Goal: Share content

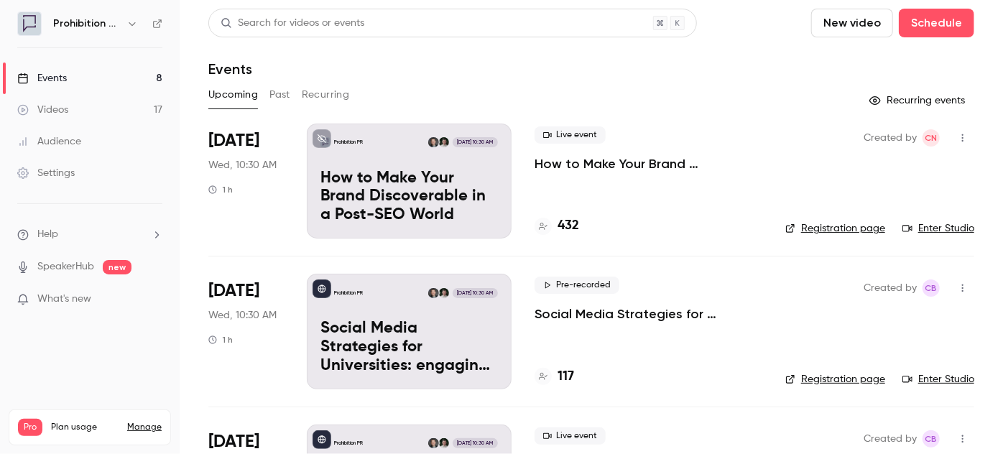
click at [559, 162] on p "How to Make Your Brand Discoverable in a Post-SEO World" at bounding box center [648, 163] width 228 height 17
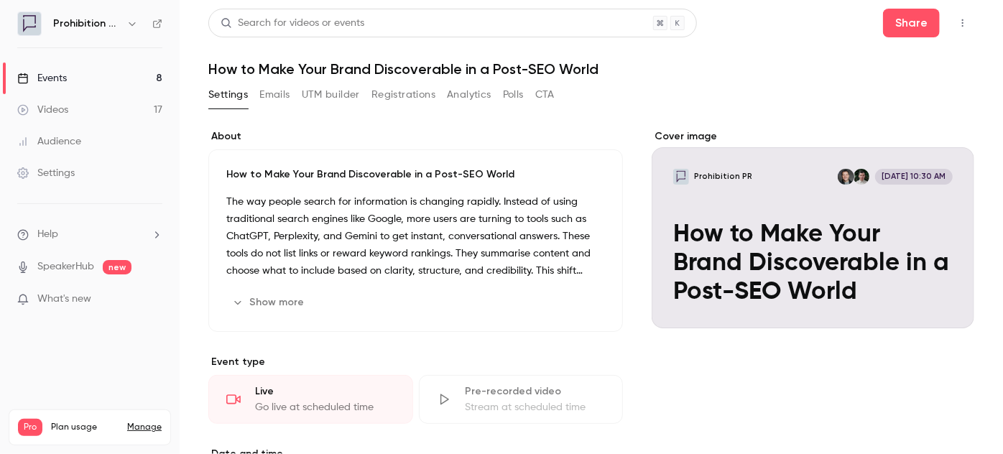
click at [957, 27] on icon "button" at bounding box center [962, 23] width 11 height 10
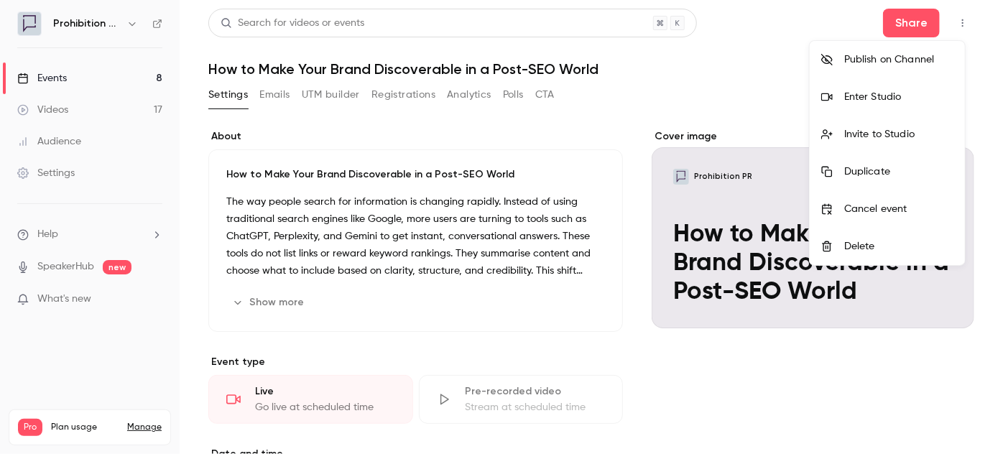
click at [914, 24] on div at bounding box center [501, 227] width 1003 height 454
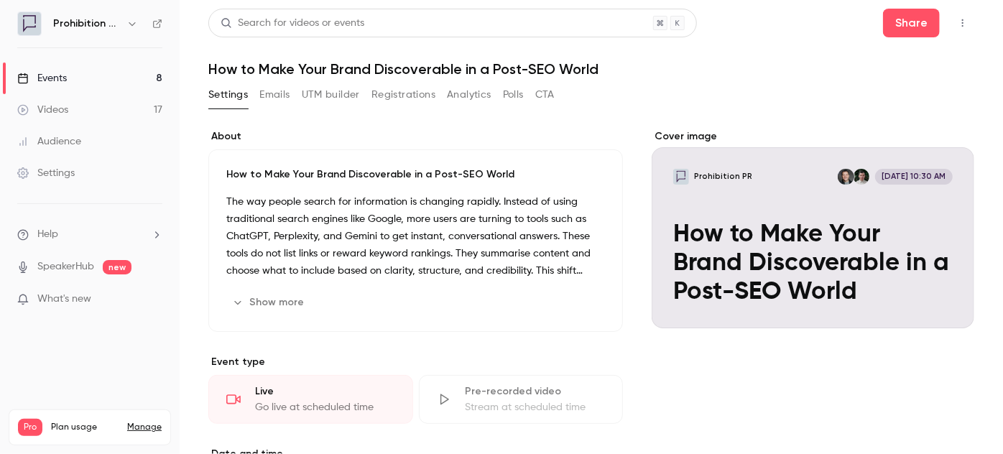
click at [957, 27] on icon "button" at bounding box center [962, 23] width 11 height 10
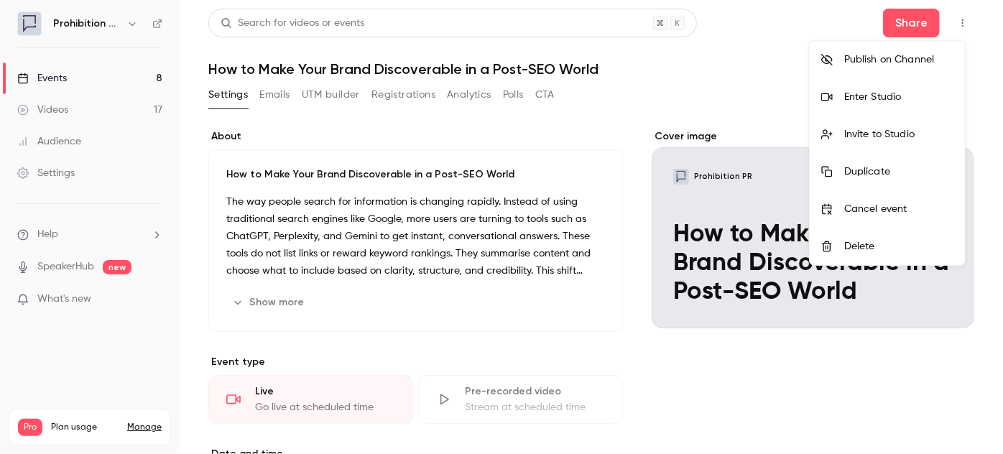
click at [400, 98] on div at bounding box center [501, 227] width 1003 height 454
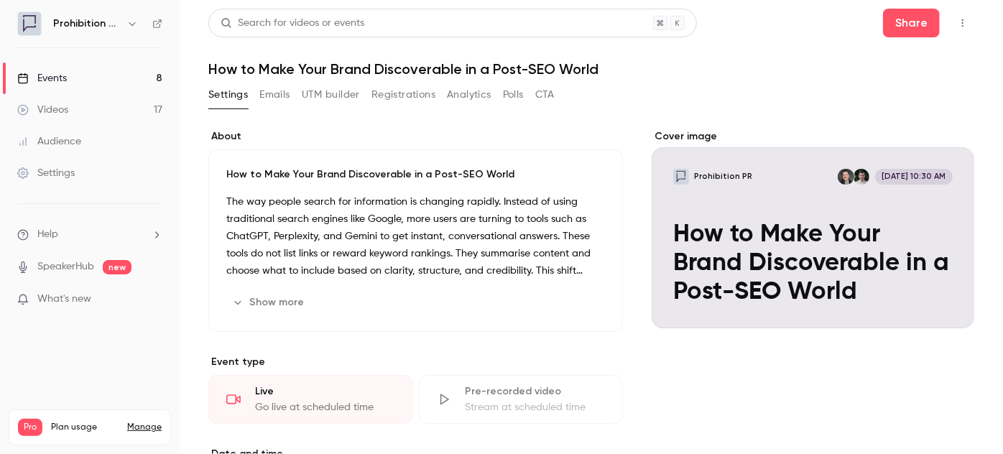
click at [400, 98] on button "Registrations" at bounding box center [403, 94] width 64 height 23
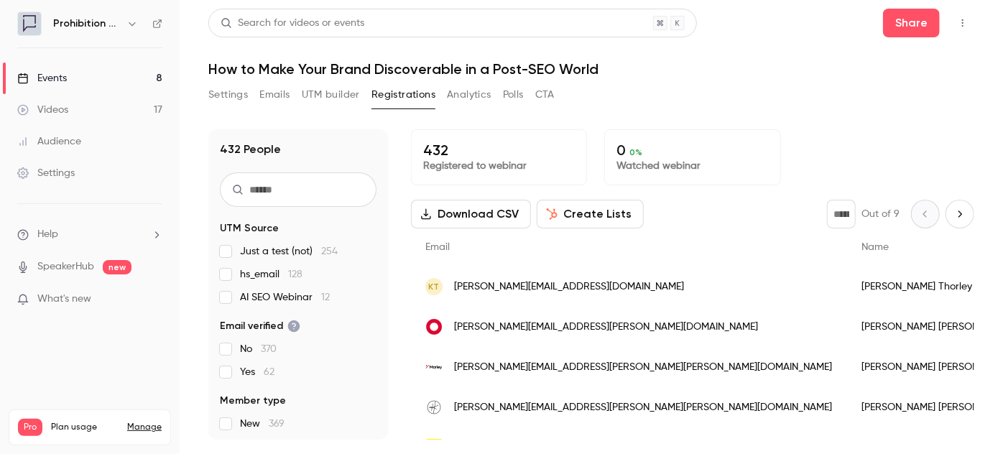
click at [566, 220] on button "Create Lists" at bounding box center [590, 214] width 107 height 29
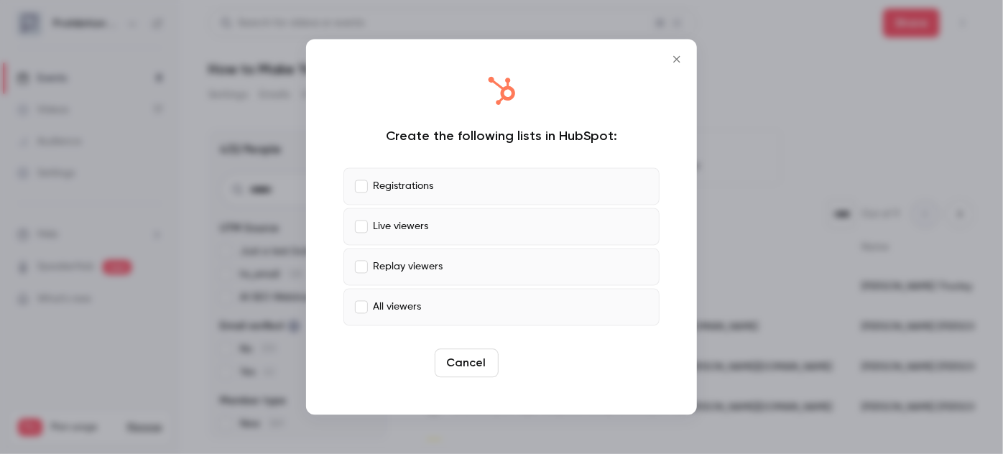
click at [525, 363] on button "Create" at bounding box center [536, 363] width 65 height 29
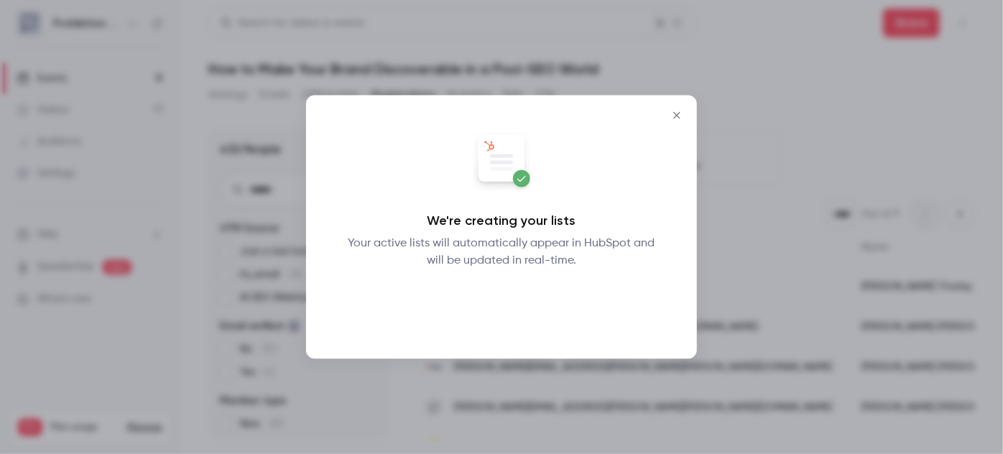
click at [511, 320] on button "Okay" at bounding box center [501, 307] width 52 height 29
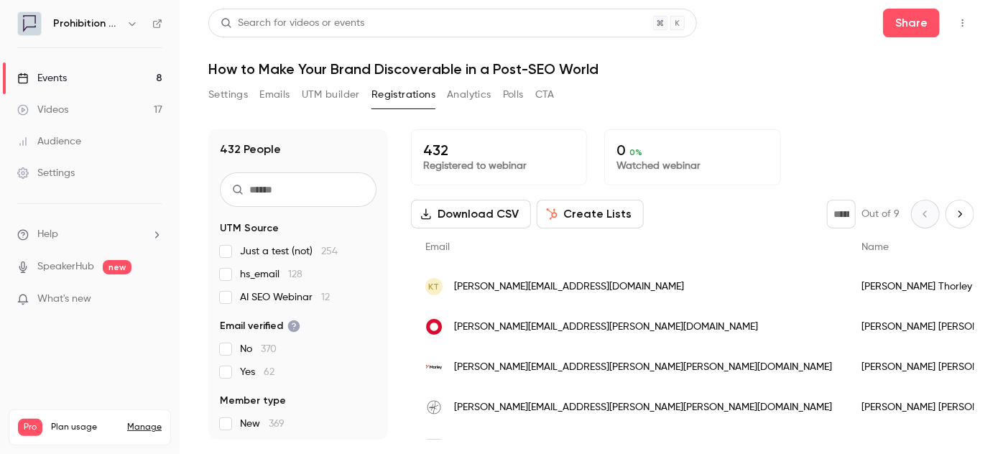
click at [509, 67] on h1 "How to Make Your Brand Discoverable in a Post-SEO World" at bounding box center [591, 68] width 766 height 17
click at [237, 92] on button "Settings" at bounding box center [228, 94] width 40 height 23
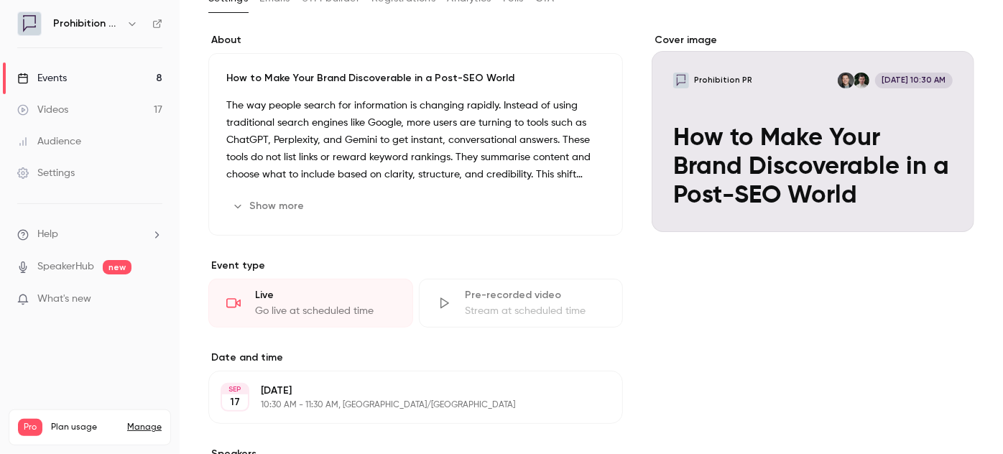
scroll to position [65, 0]
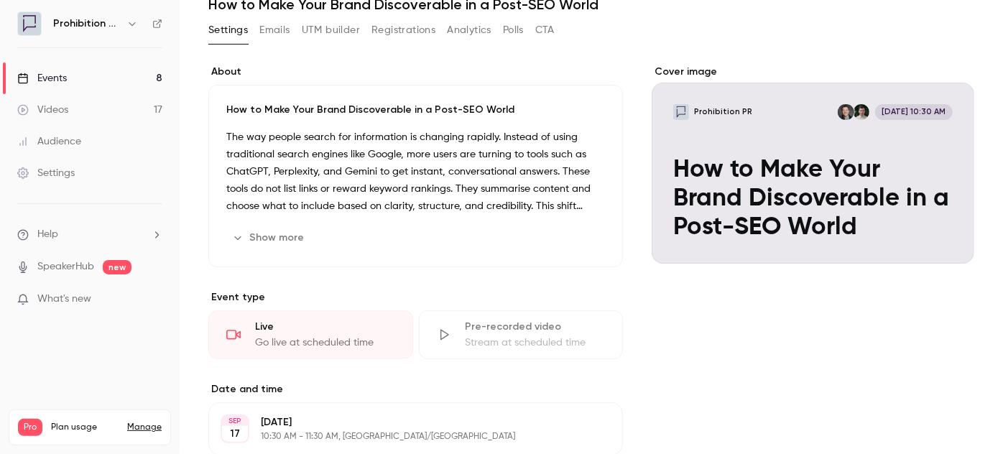
click at [689, 215] on div "Cover image" at bounding box center [812, 164] width 322 height 199
click at [0, 0] on input "Prohibition PR [DATE] 10:30 AM How to Make Your Brand Discoverable in a Post-SE…" at bounding box center [0, 0] width 0 height 0
click at [256, 239] on button "Show more" at bounding box center [269, 237] width 86 height 23
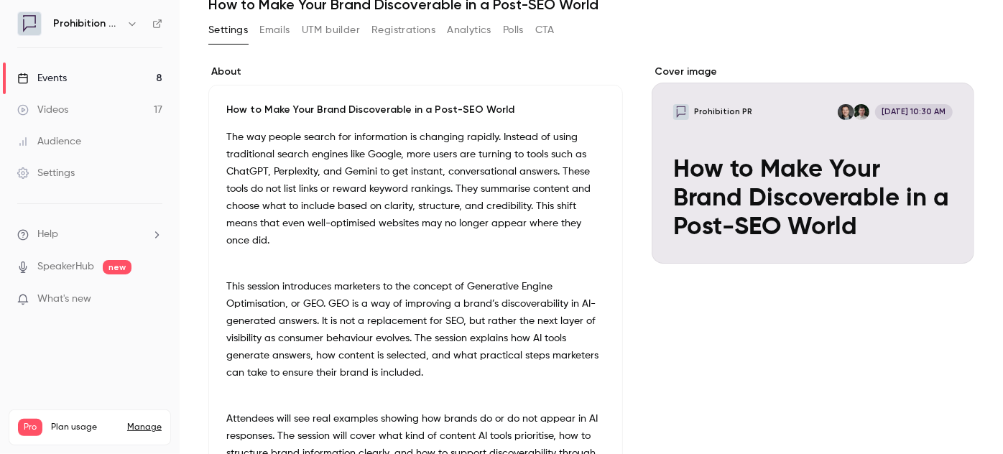
click at [69, 74] on link "Events 8" at bounding box center [90, 78] width 180 height 32
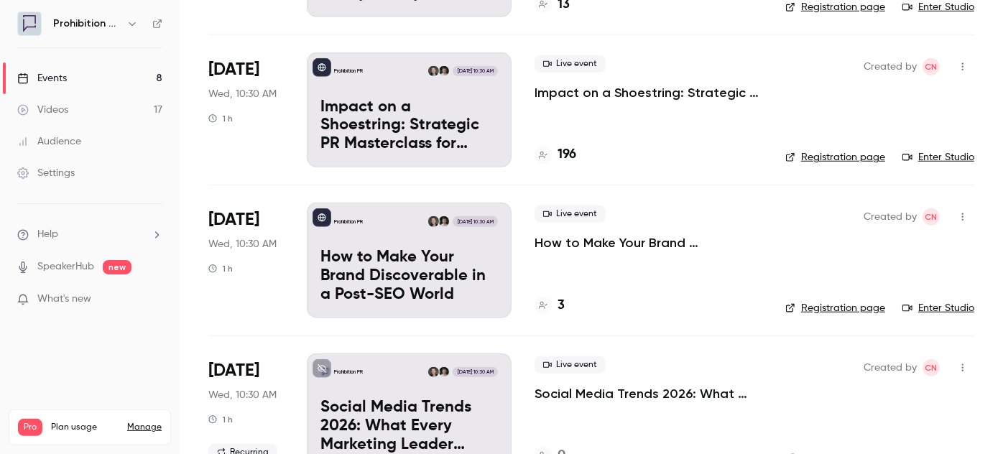
scroll to position [653, 0]
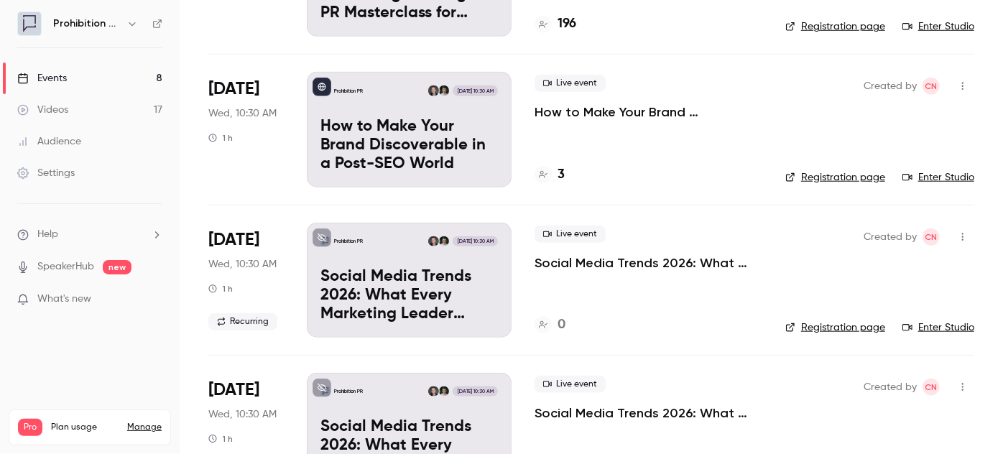
click at [615, 116] on p "How to Make Your Brand Discoverable in a Post-SEO World" at bounding box center [648, 111] width 228 height 17
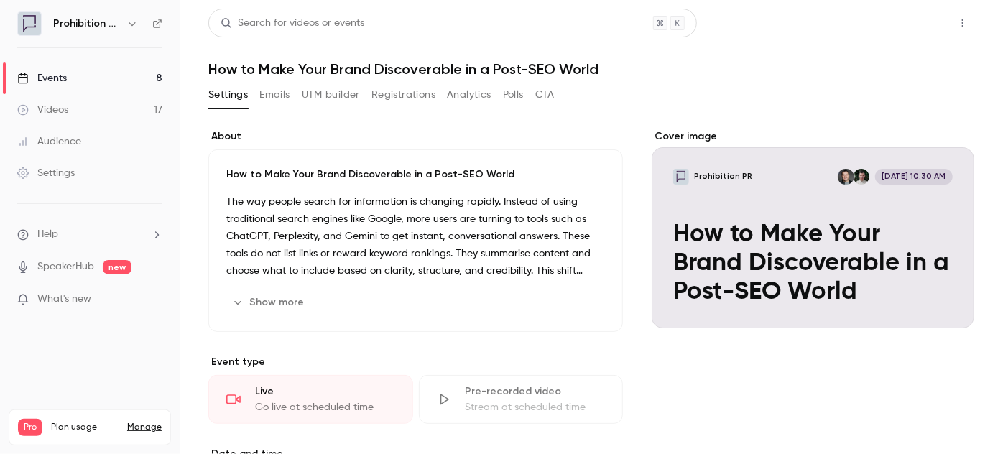
click at [898, 32] on button "Share" at bounding box center [911, 23] width 57 height 29
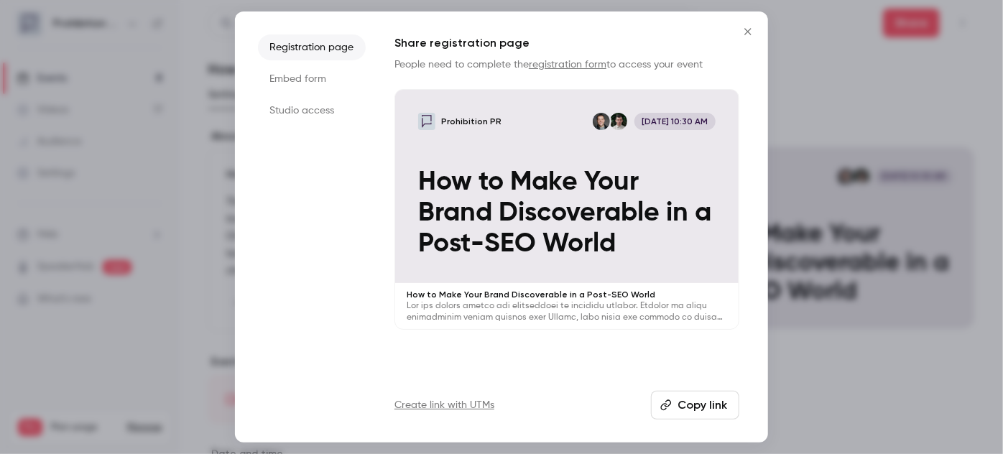
click at [720, 399] on button "Copy link" at bounding box center [695, 405] width 88 height 29
drag, startPoint x: 745, startPoint y: 30, endPoint x: 731, endPoint y: 25, distance: 14.5
click at [745, 30] on icon "Close" at bounding box center [747, 31] width 17 height 11
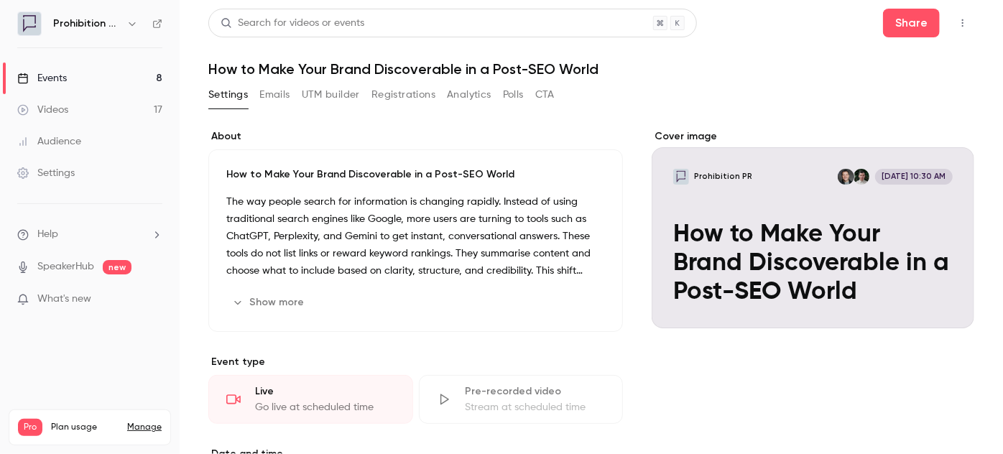
click at [60, 83] on div "Events" at bounding box center [42, 78] width 50 height 14
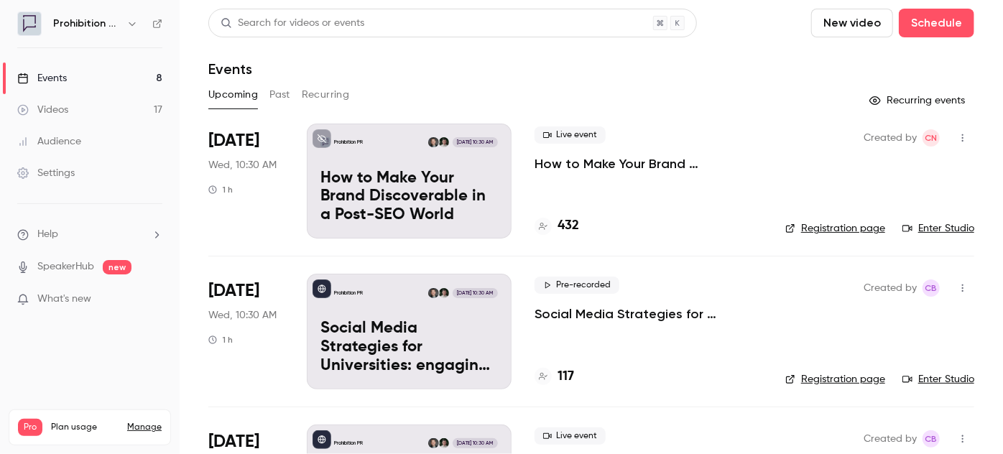
click at [563, 221] on h4 "432" at bounding box center [568, 225] width 22 height 19
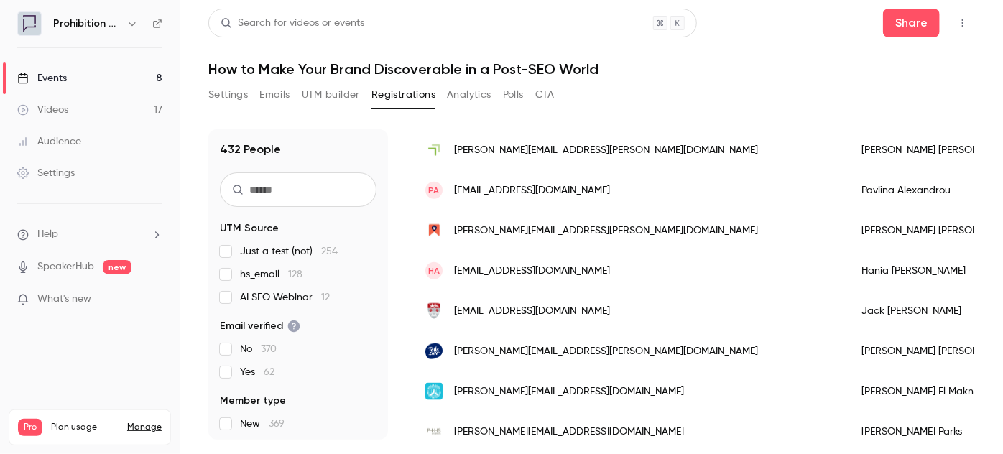
scroll to position [979, 0]
